Goal: Use online tool/utility: Use online tool/utility

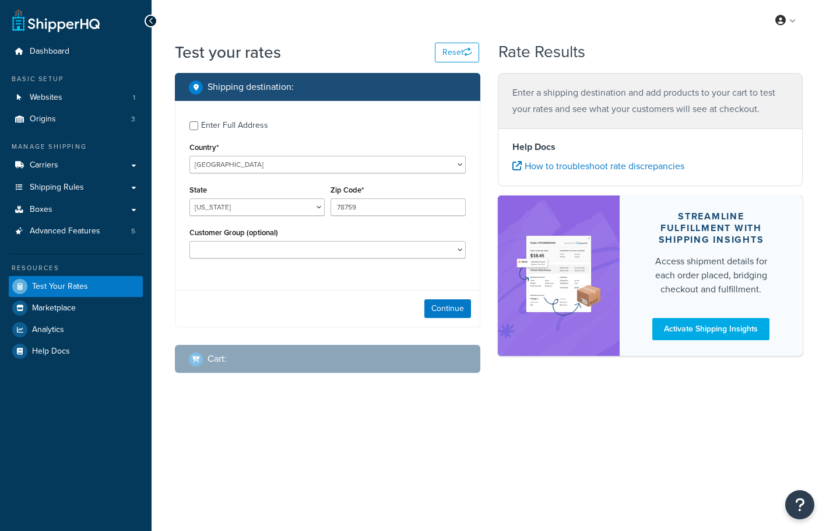
select select "[GEOGRAPHIC_DATA]"
click at [194, 125] on input "Enter Full Address" at bounding box center [193, 125] width 9 height 9
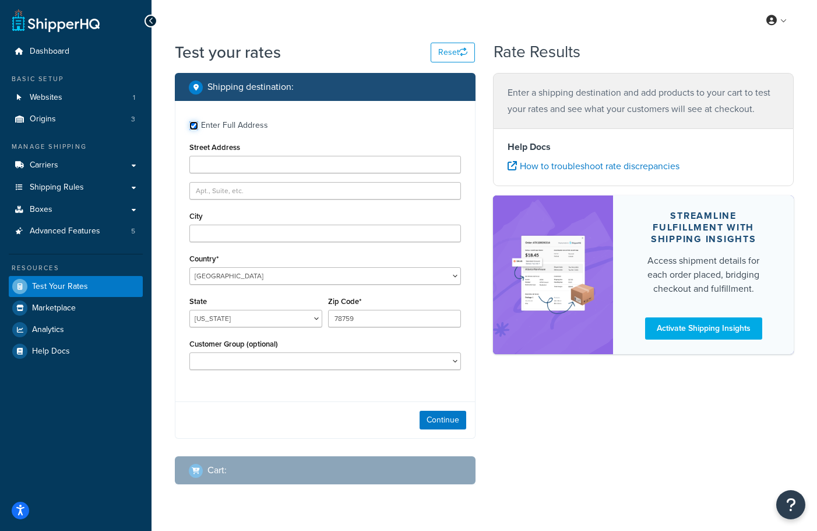
click at [194, 125] on input "Enter Full Address" at bounding box center [193, 125] width 9 height 9
checkbox input "false"
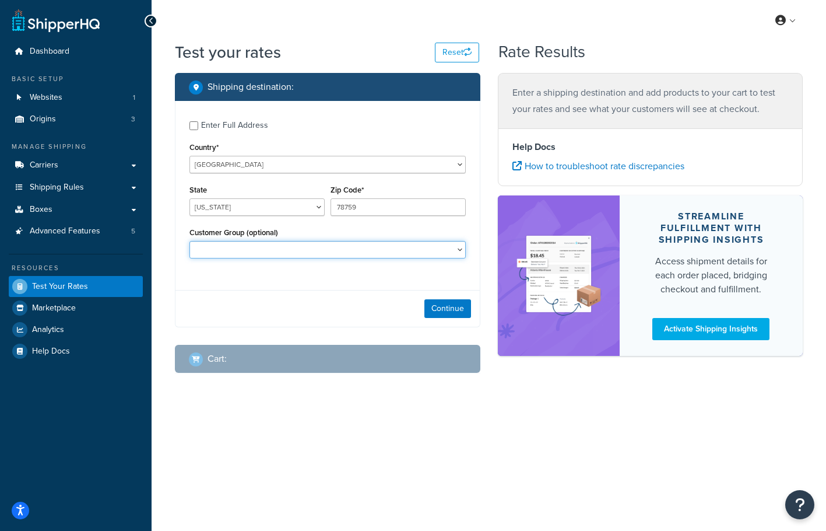
click at [295, 253] on select "Authorized Dealer Commercial Account Custom Cart Connection Free Shipping ICON …" at bounding box center [327, 249] width 276 height 17
drag, startPoint x: 165, startPoint y: 269, endPoint x: 170, endPoint y: 272, distance: 6.0
click at [165, 269] on div "Test your rates Reset Rate Results Shipping destination : Enter Full Address Co…" at bounding box center [489, 230] width 675 height 379
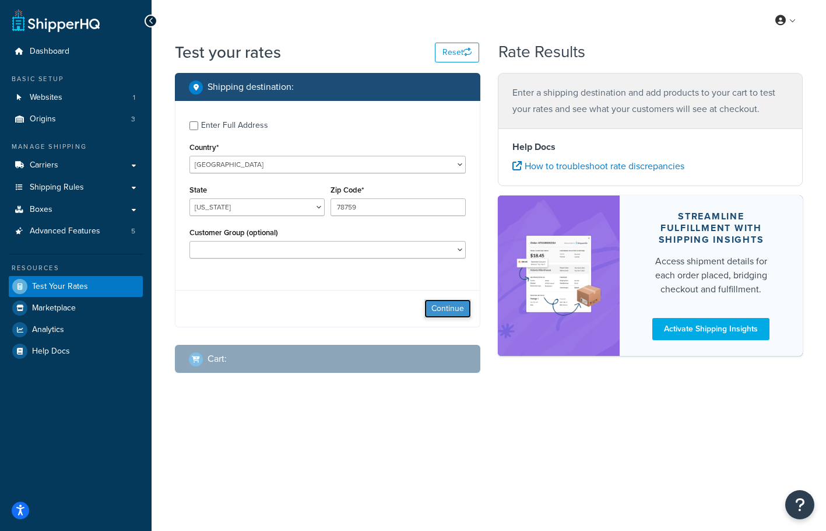
click at [458, 313] on button "Continue" at bounding box center [447, 308] width 47 height 19
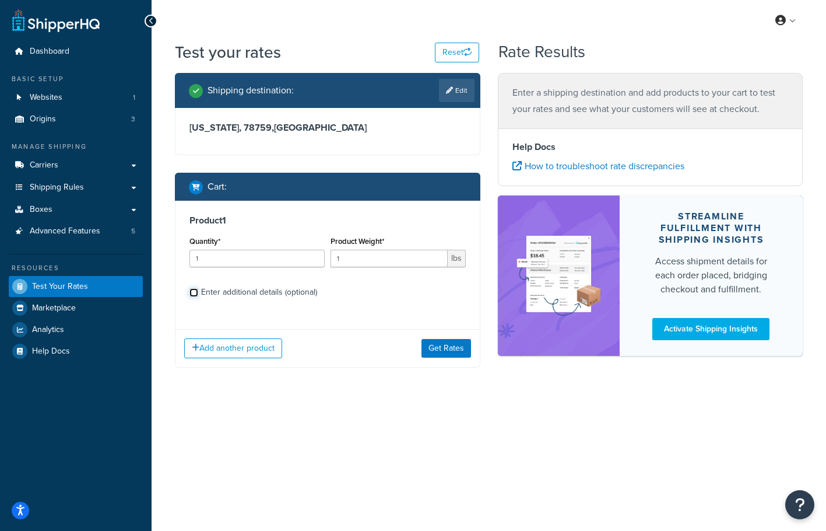
click at [194, 292] on input "Enter additional details (optional)" at bounding box center [193, 292] width 9 height 9
checkbox input "true"
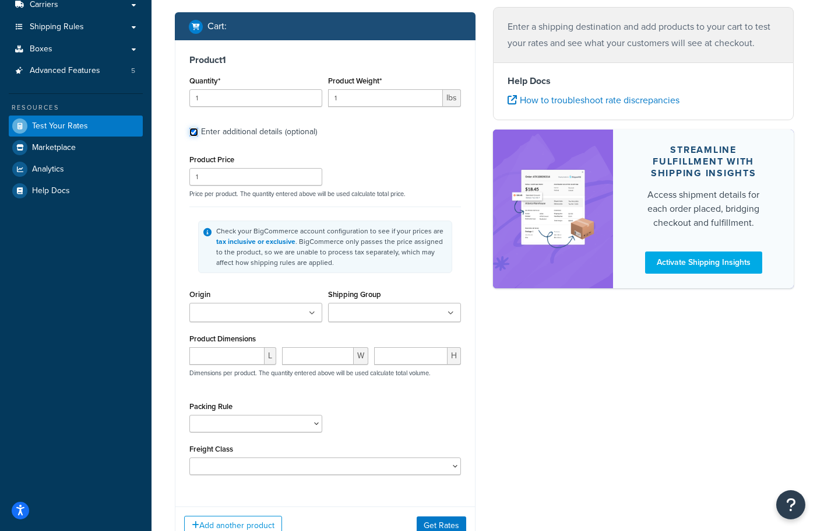
scroll to position [252, 0]
